Goal: Navigation & Orientation: Find specific page/section

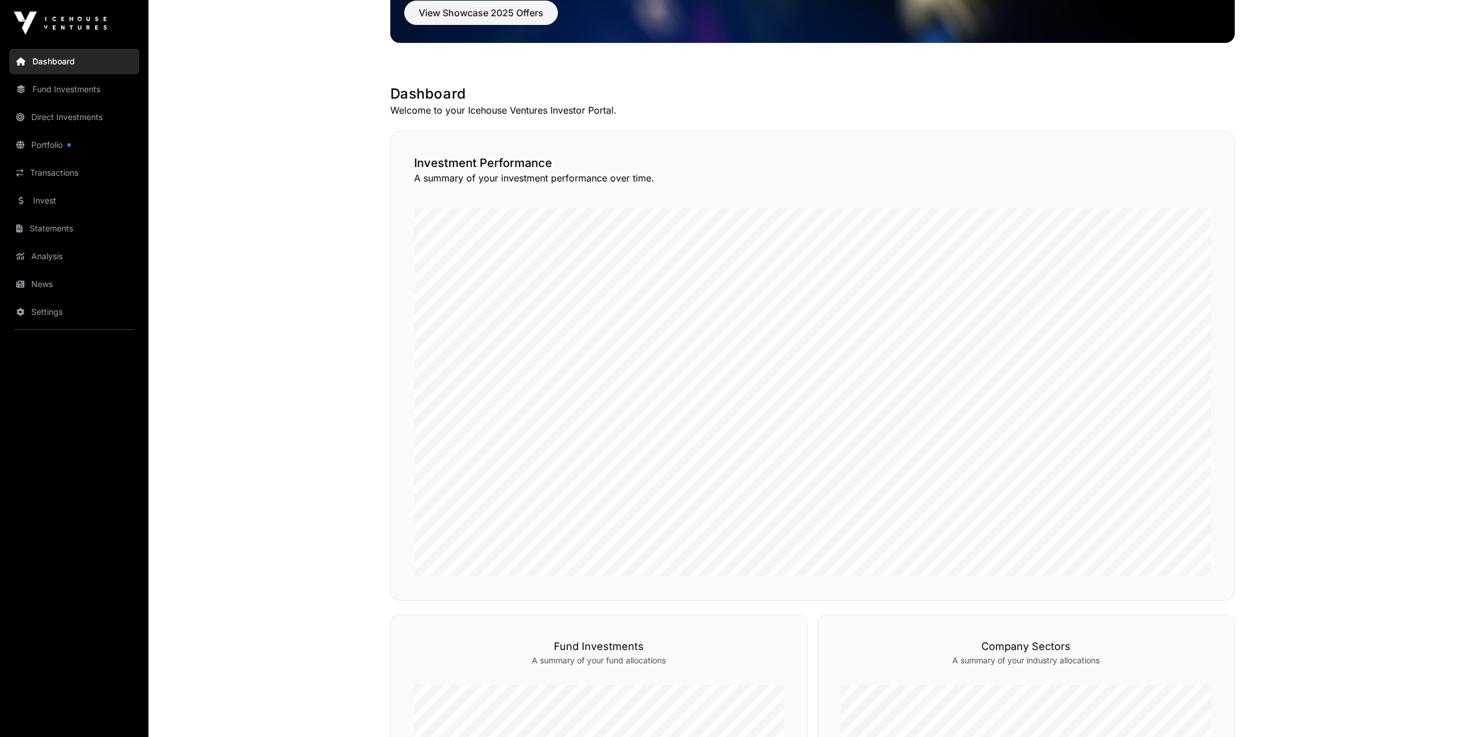
scroll to position [348, 0]
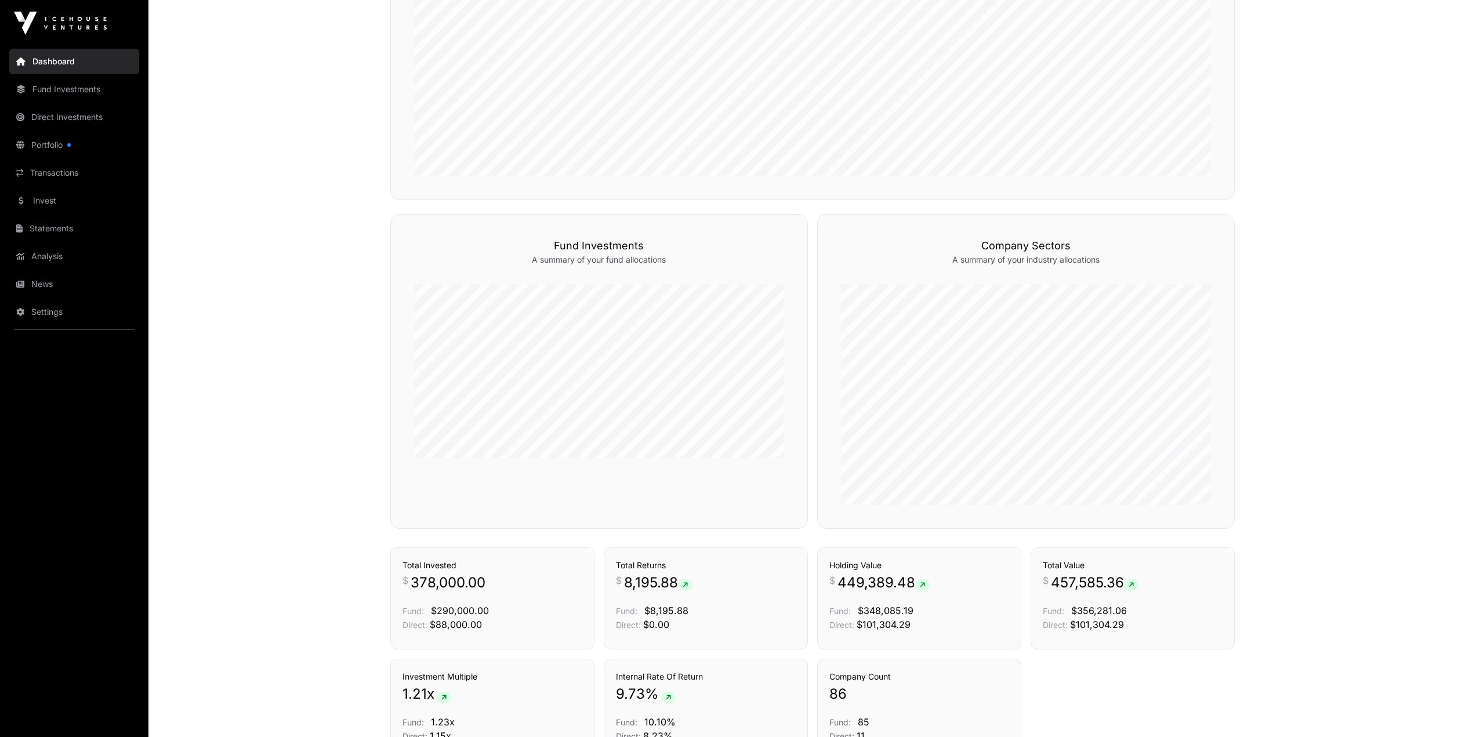
scroll to position [326, 0]
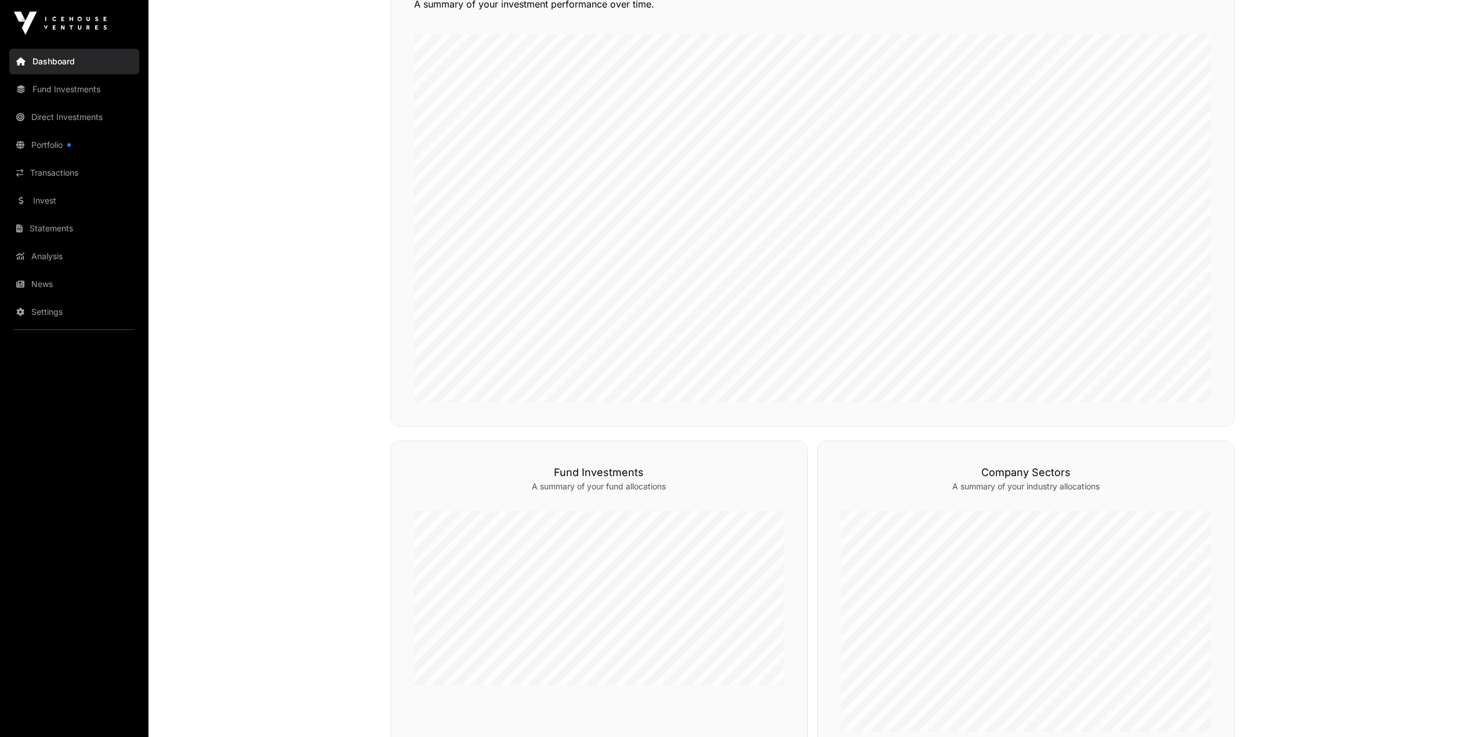
click at [58, 136] on link "Portfolio" at bounding box center [74, 145] width 130 height 26
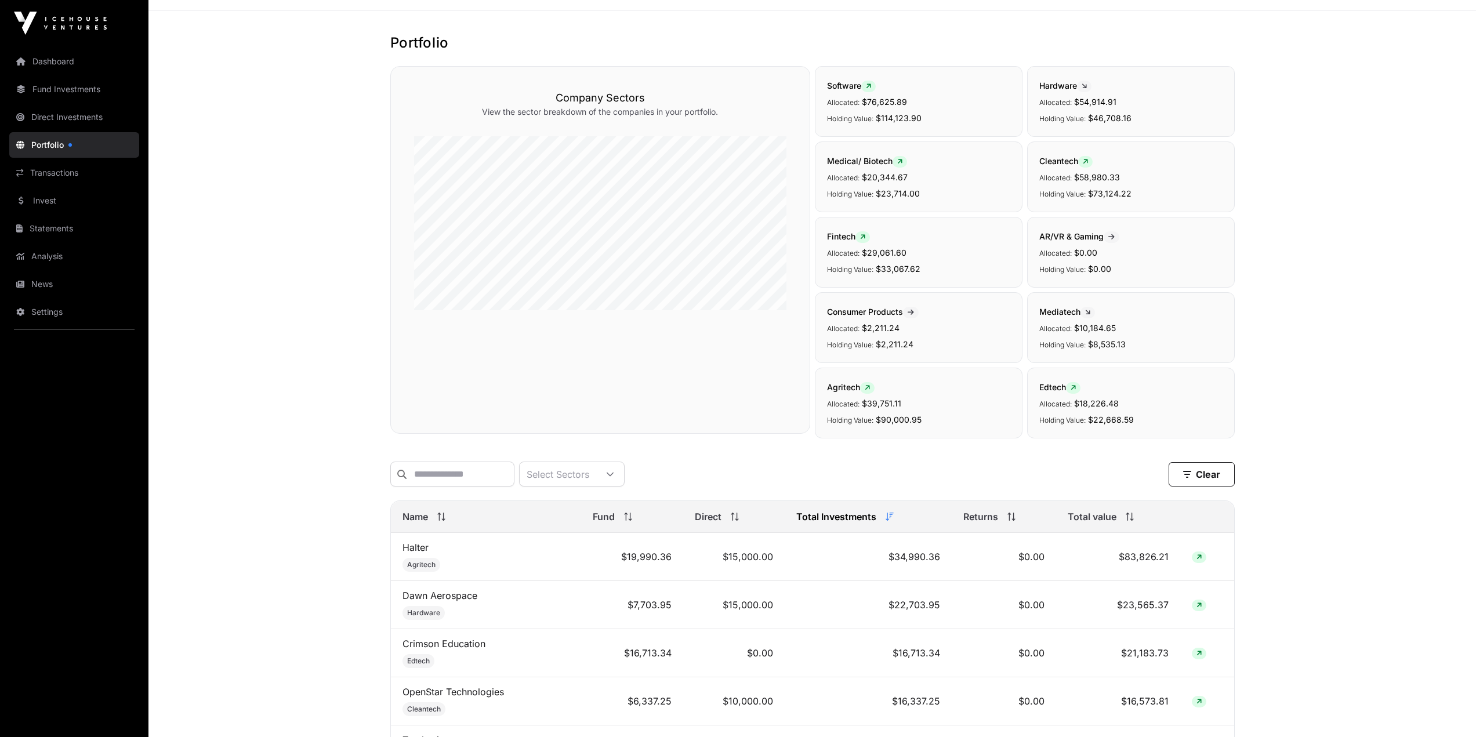
scroll to position [174, 0]
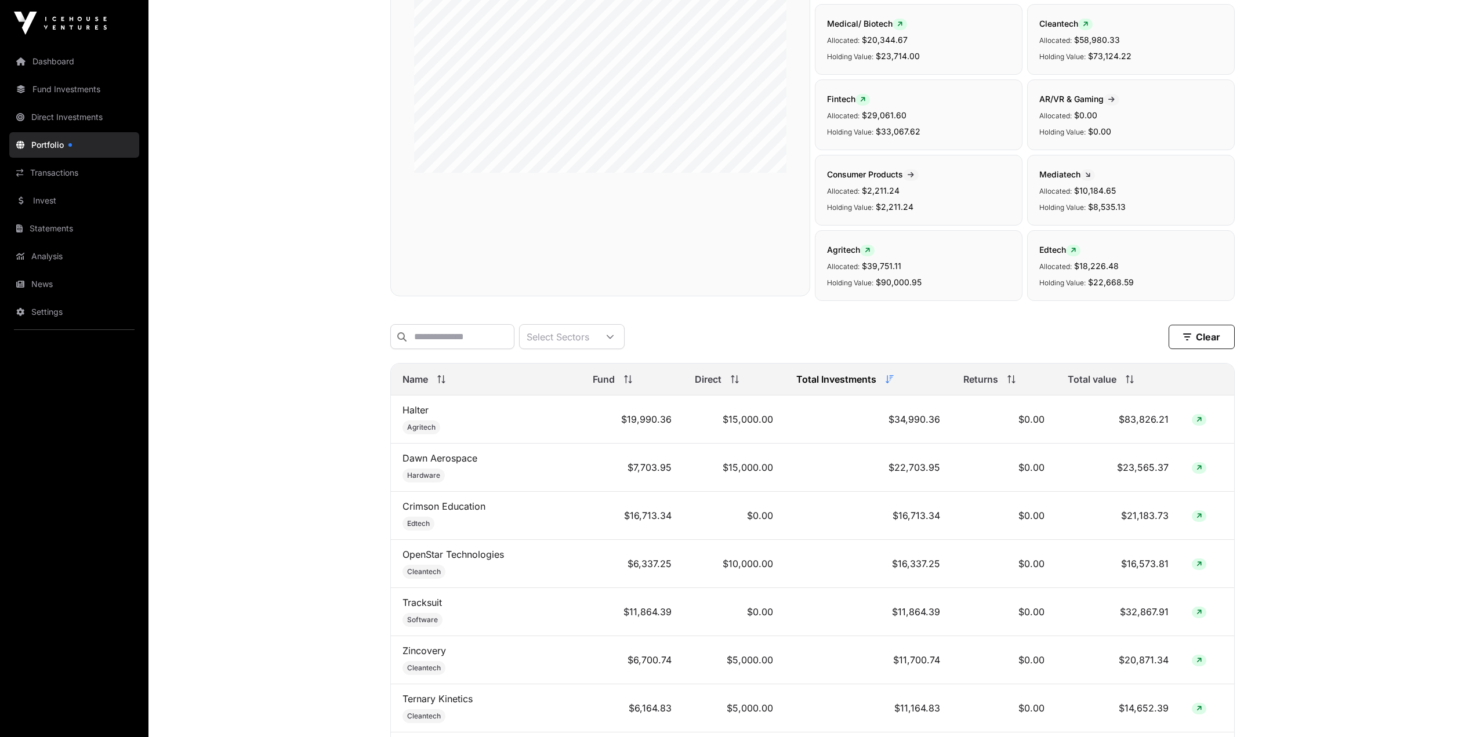
click at [60, 287] on link "News" at bounding box center [74, 284] width 130 height 26
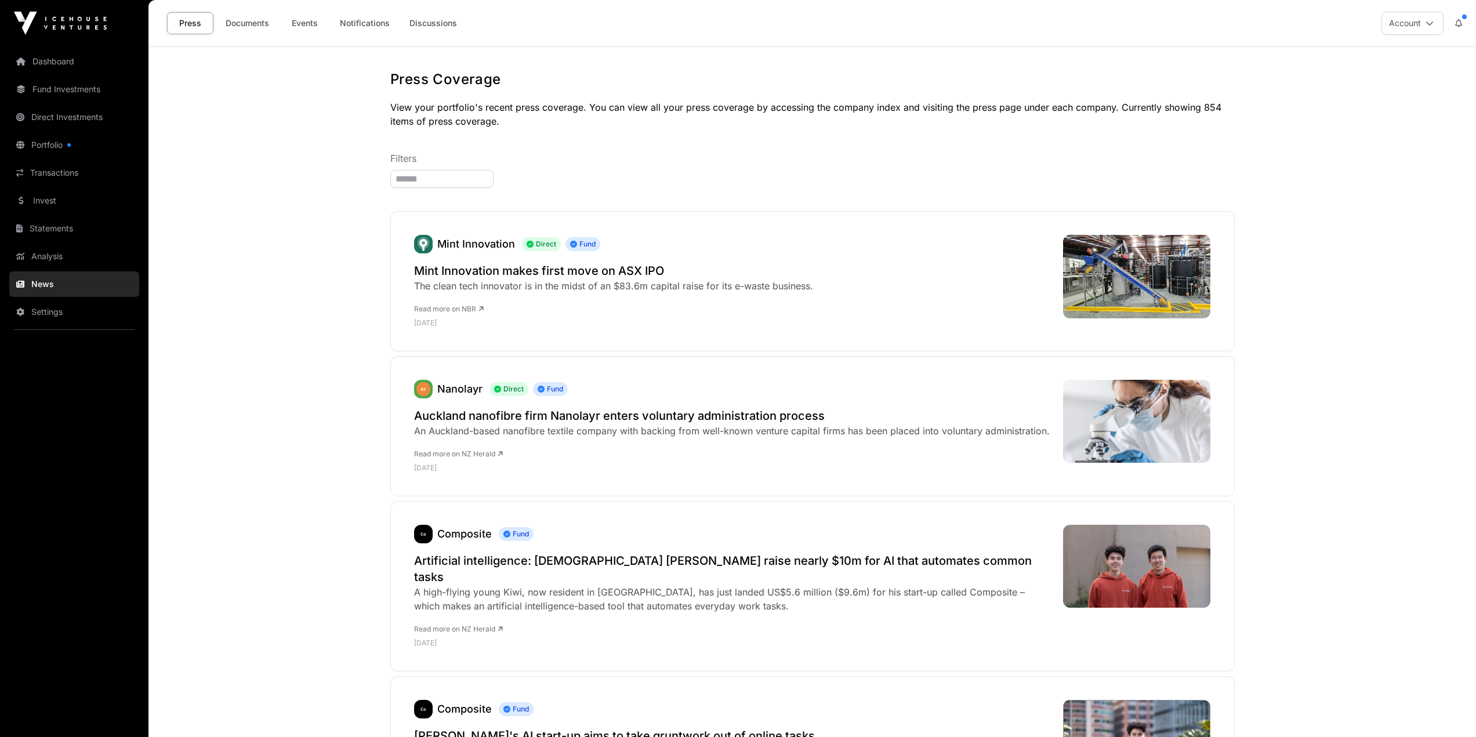
click at [306, 22] on link "Events" at bounding box center [304, 23] width 46 height 22
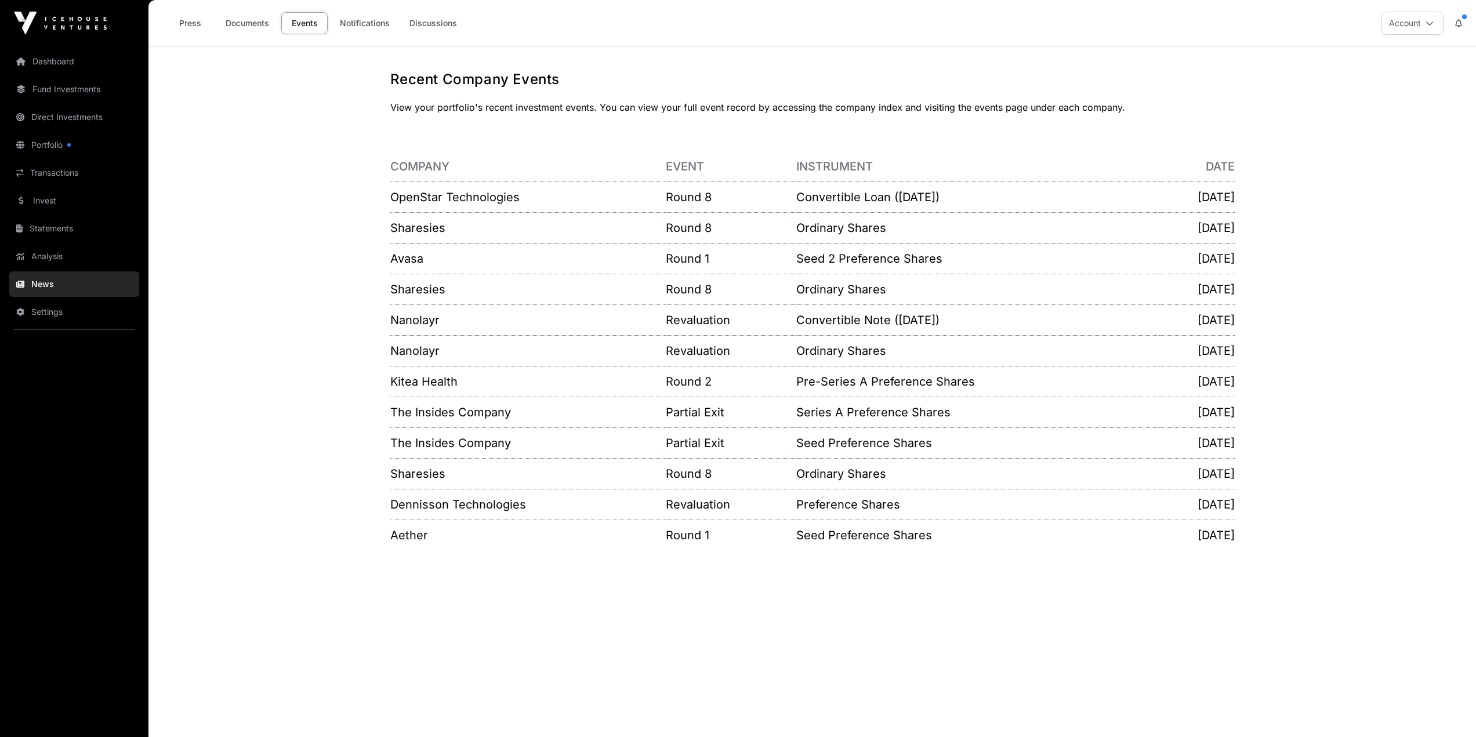
click at [246, 28] on link "Documents" at bounding box center [247, 23] width 59 height 22
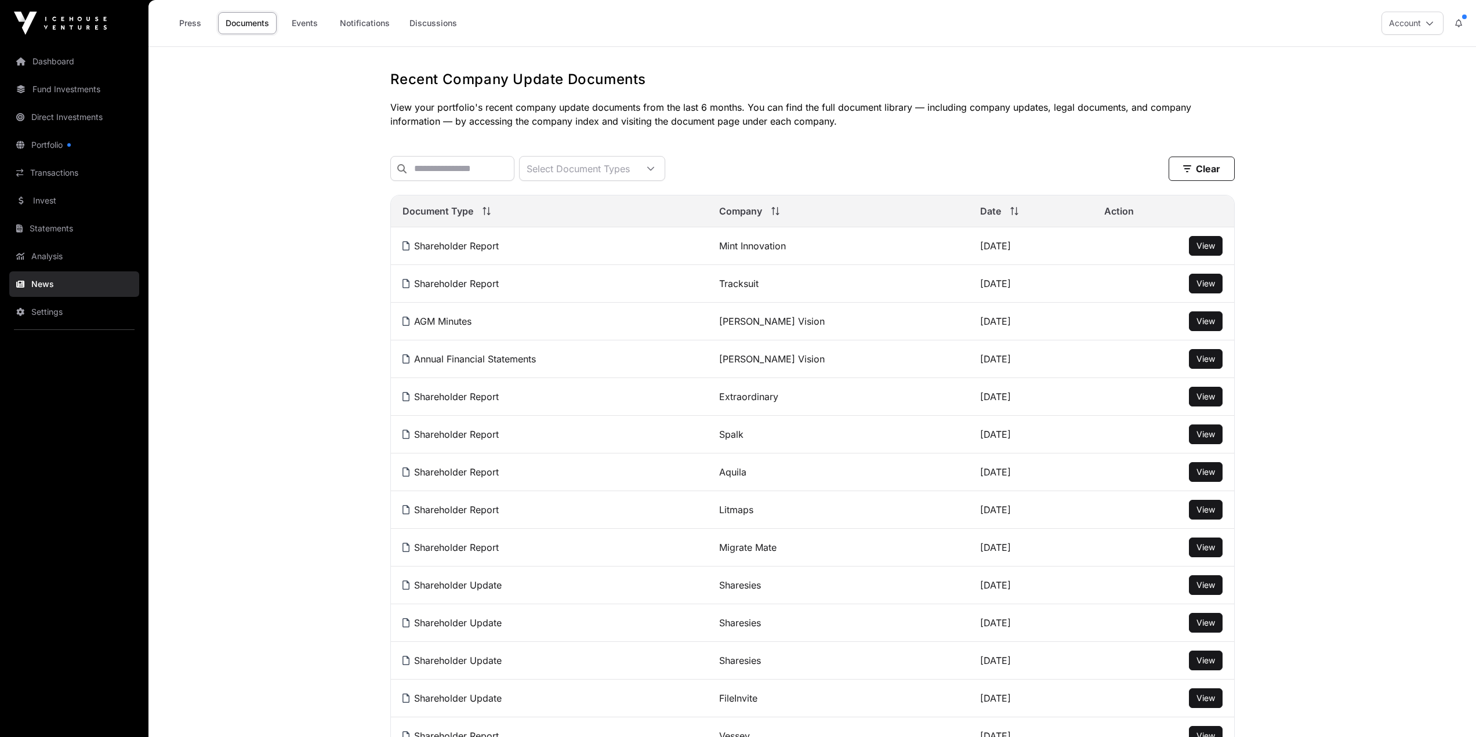
click at [1208, 439] on span "View" at bounding box center [1205, 434] width 19 height 10
